Goal: Task Accomplishment & Management: Manage account settings

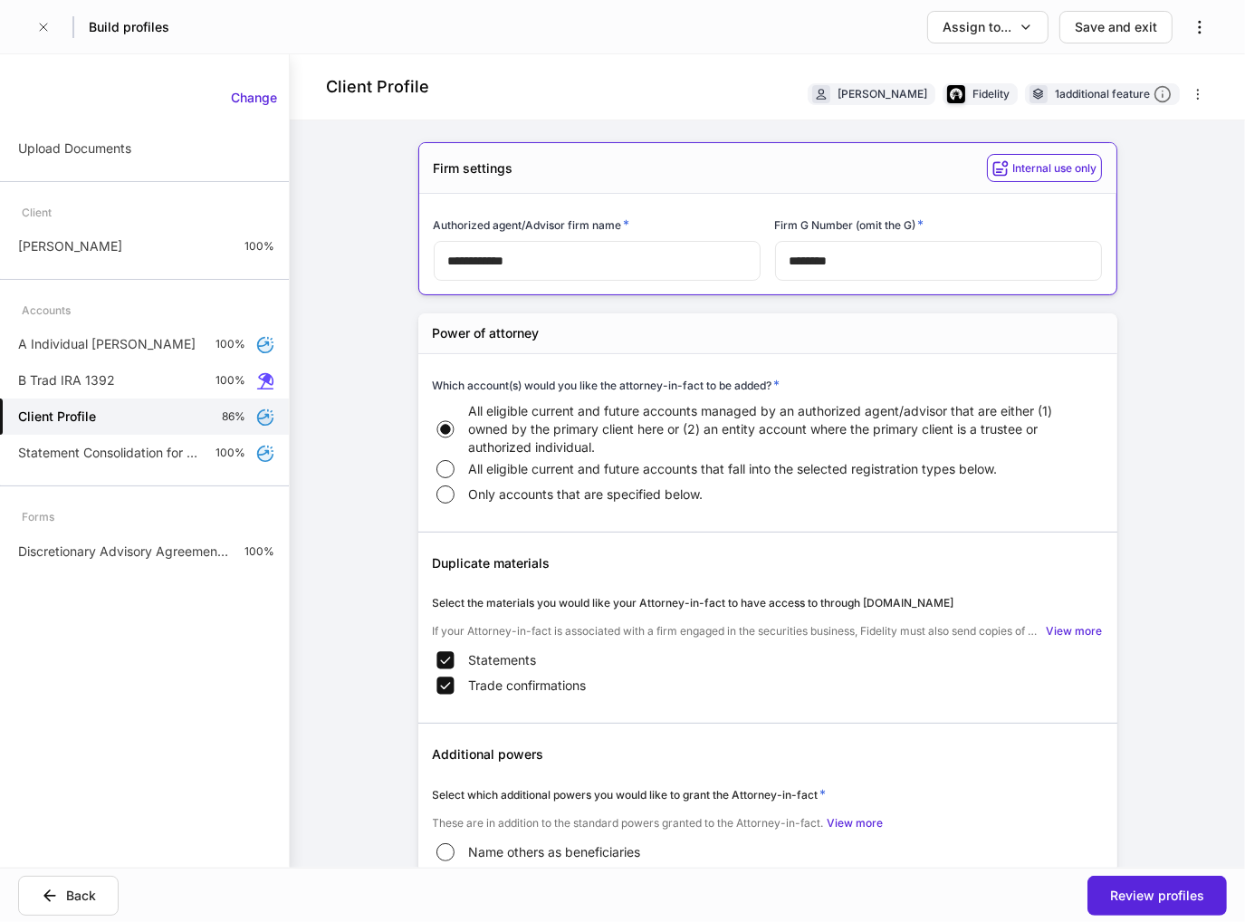
scroll to position [747, 0]
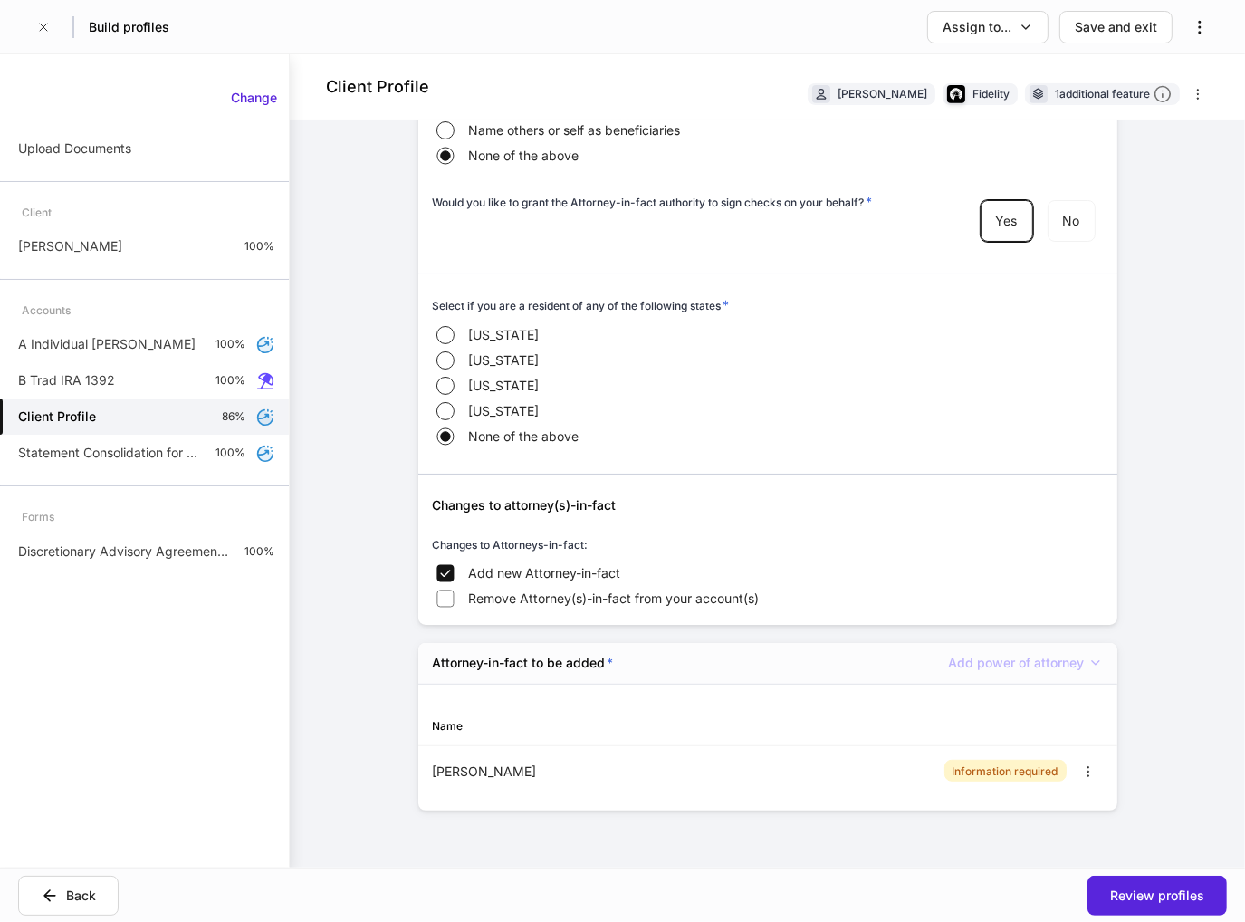
drag, startPoint x: 953, startPoint y: 398, endPoint x: 934, endPoint y: 399, distance: 18.1
click at [953, 398] on div "California Maine Michigan Pennsylvania None of the above" at bounding box center [768, 385] width 670 height 127
click at [1088, 30] on div "Save and exit" at bounding box center [1116, 27] width 82 height 18
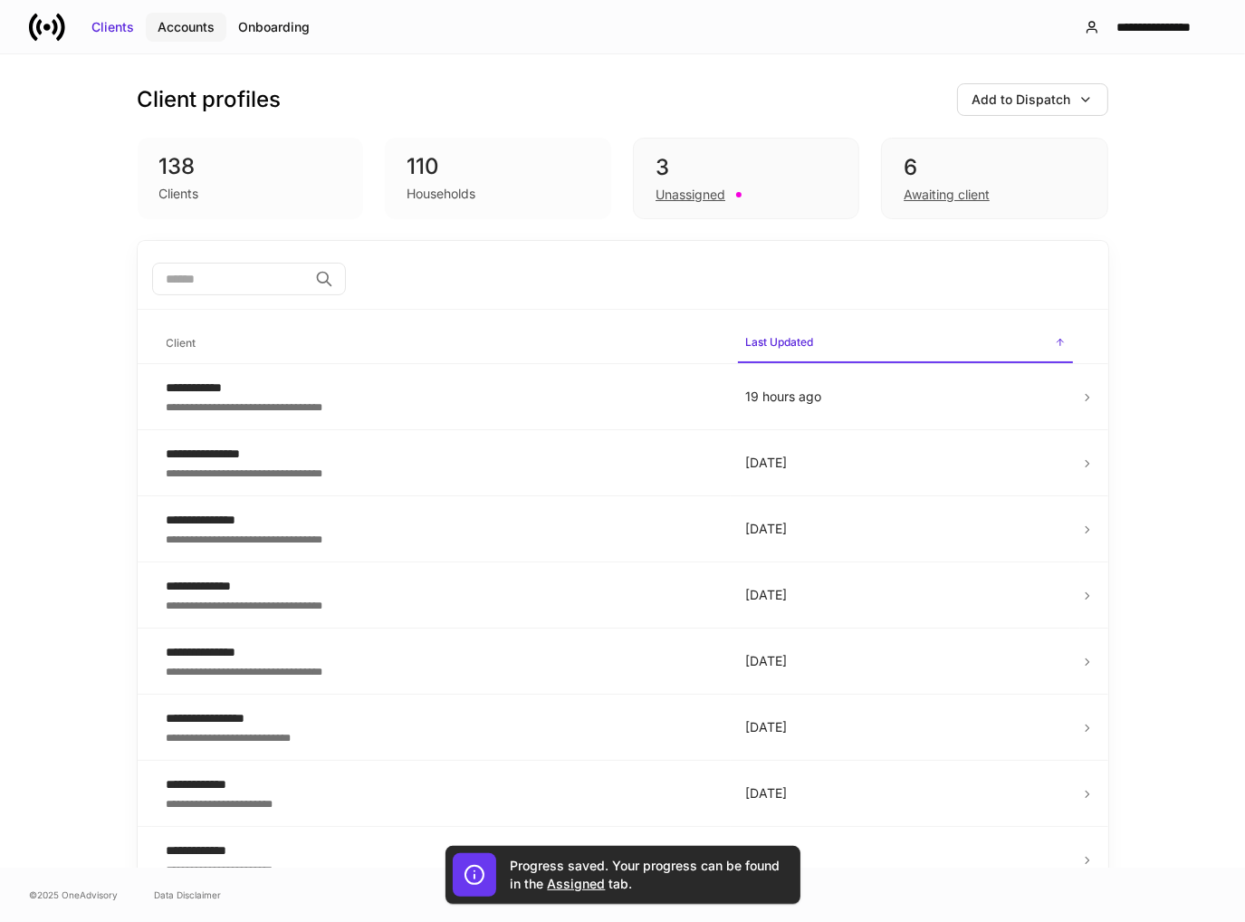
click at [188, 24] on div "Accounts" at bounding box center [186, 27] width 57 height 18
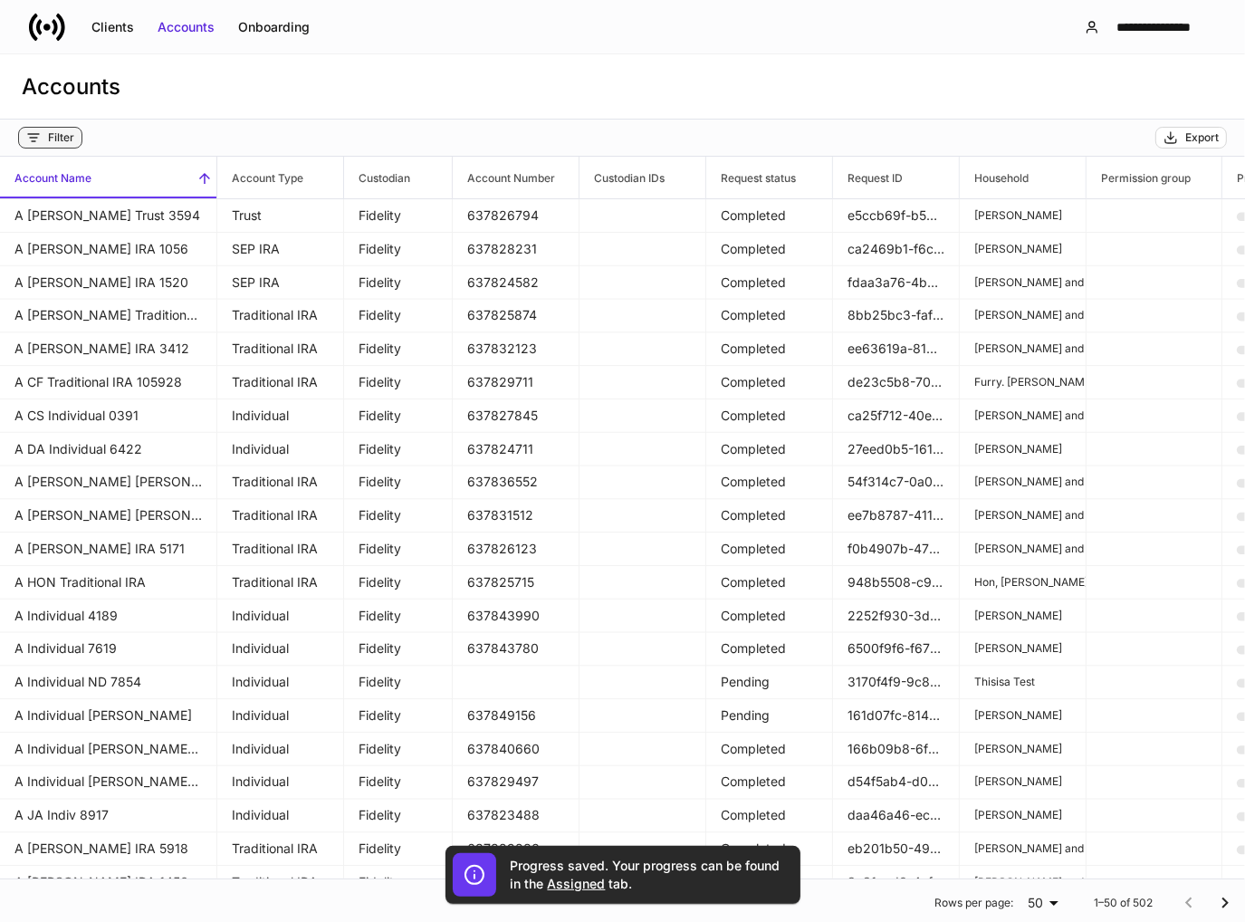
click at [58, 139] on div "Filter" at bounding box center [61, 137] width 26 height 14
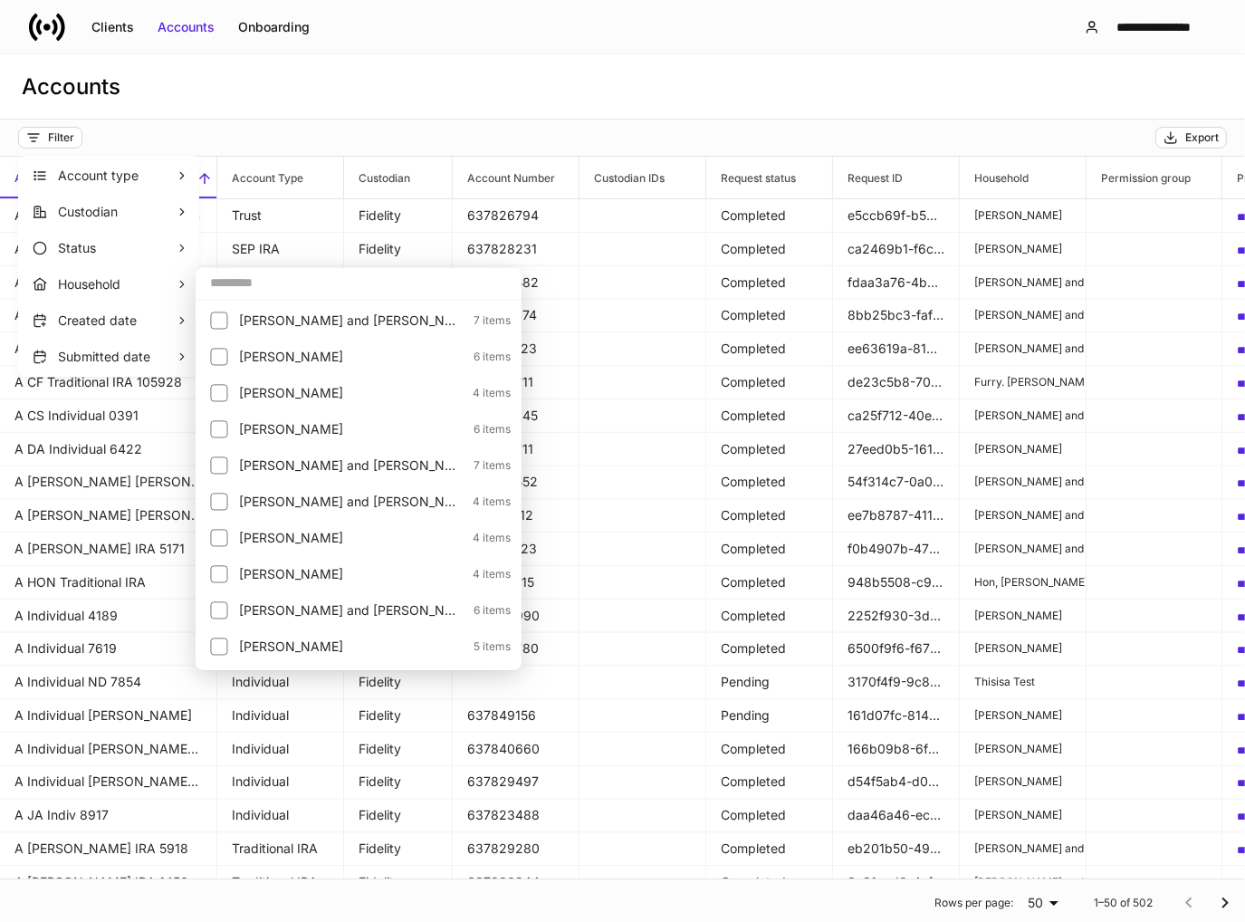
click at [277, 295] on input "text" at bounding box center [359, 282] width 326 height 33
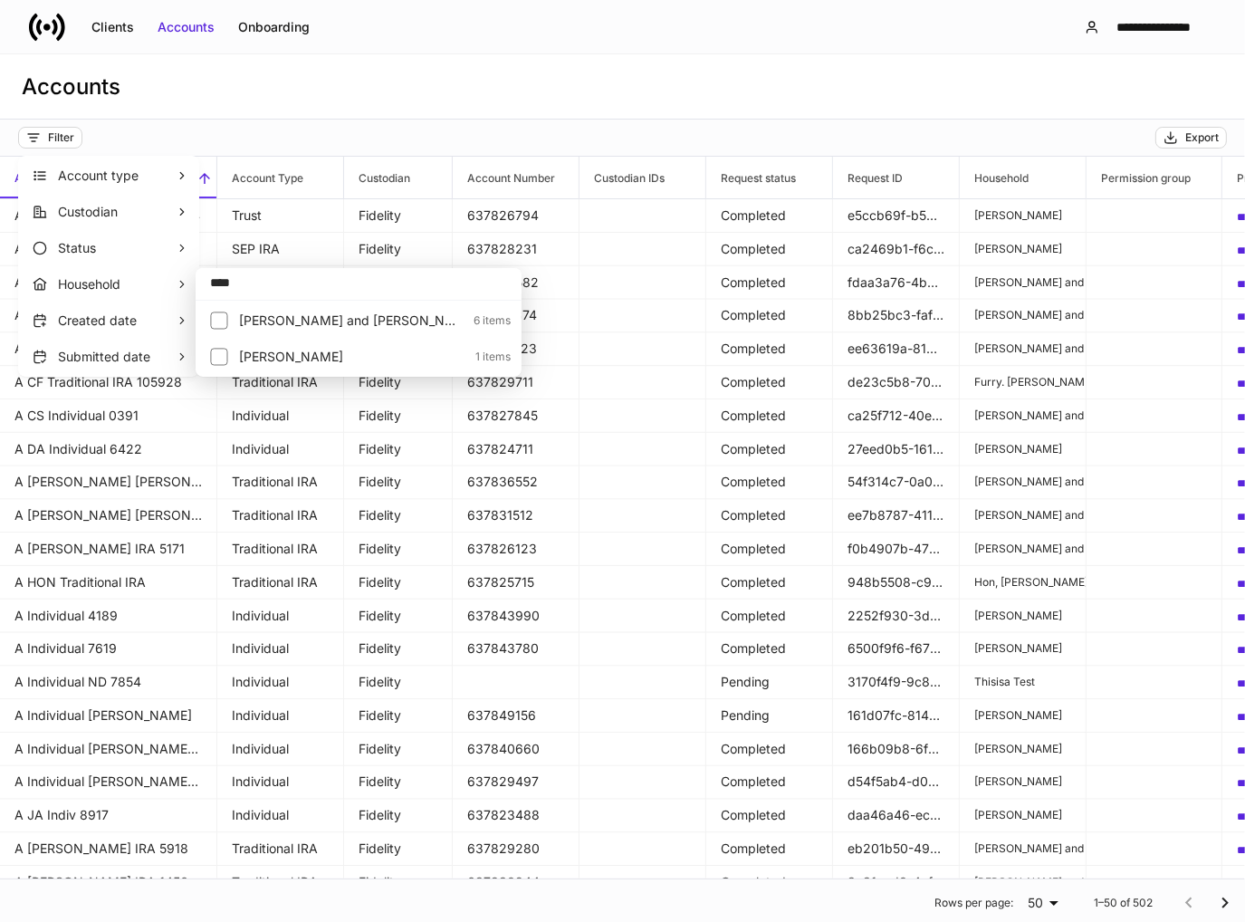
type input "****"
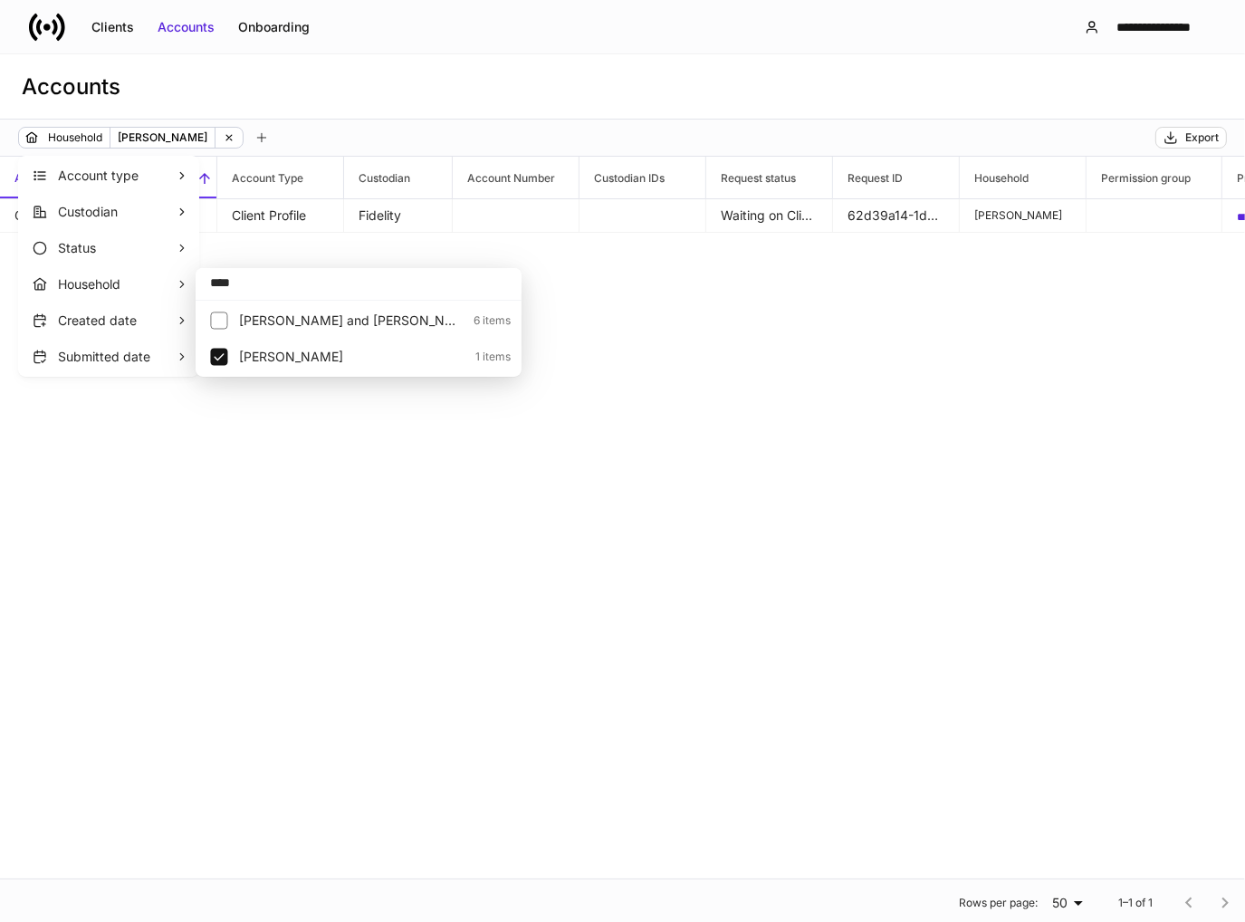
click at [464, 91] on div at bounding box center [622, 461] width 1245 height 922
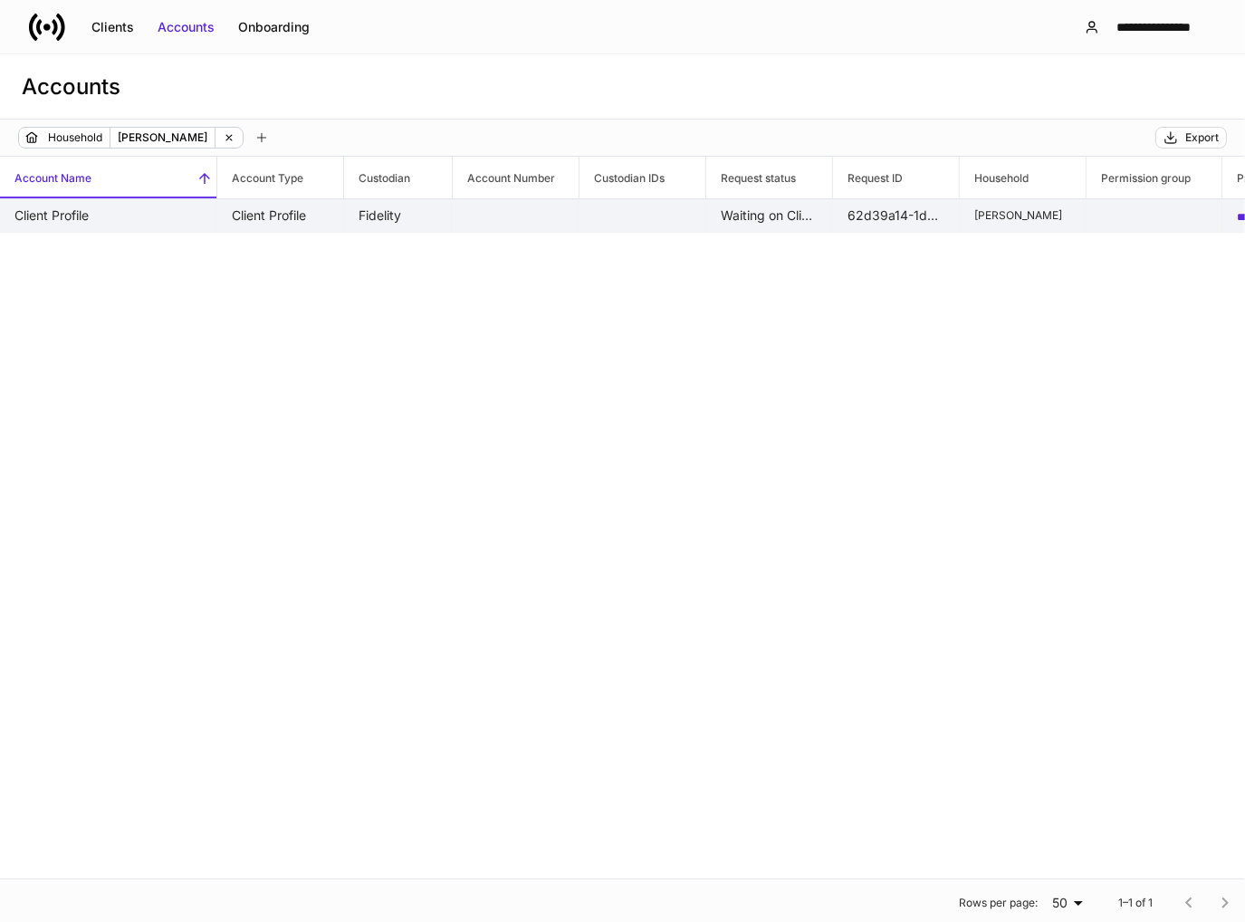
click at [351, 218] on td "Fidelity" at bounding box center [398, 216] width 109 height 34
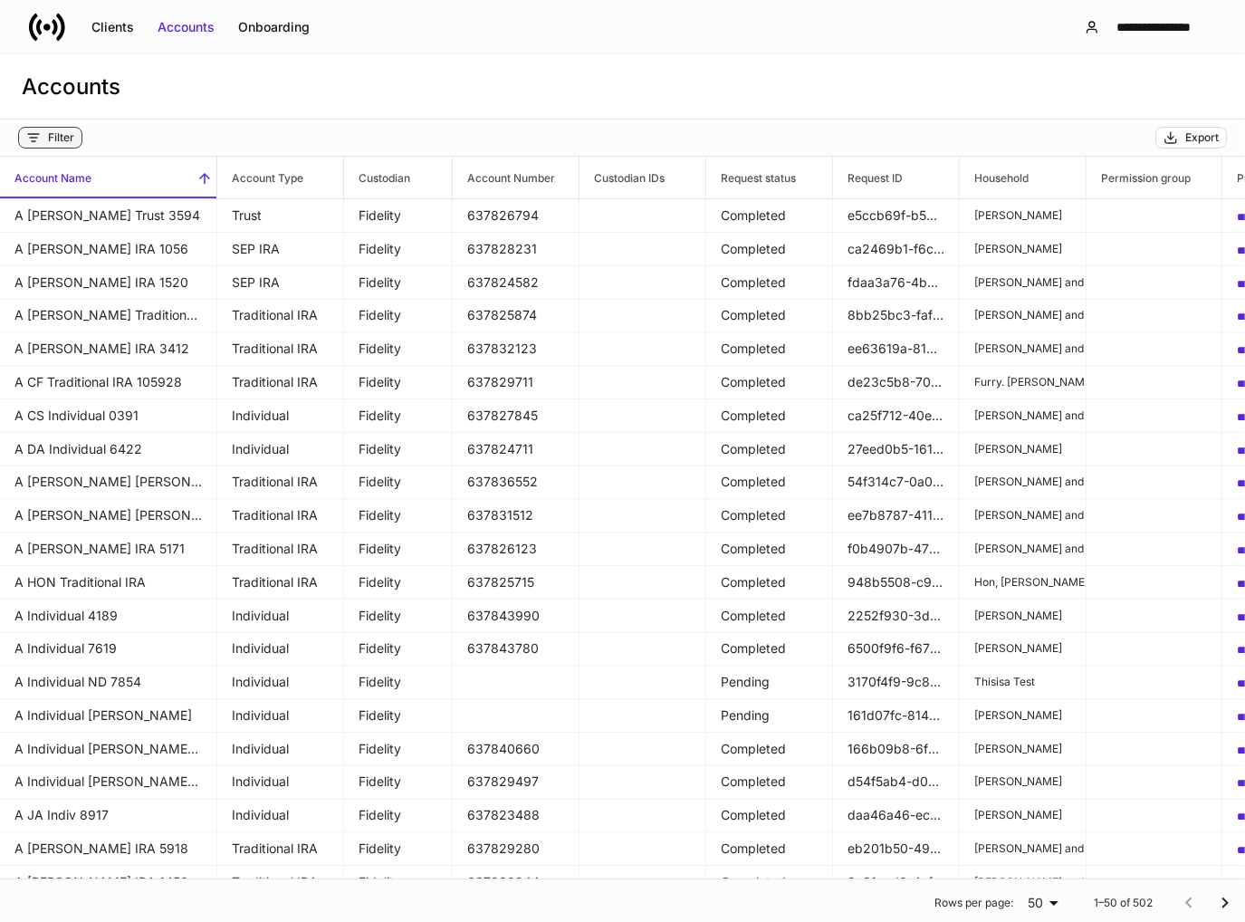
click at [73, 133] on div "Filter" at bounding box center [61, 137] width 26 height 14
